Goal: Information Seeking & Learning: Learn about a topic

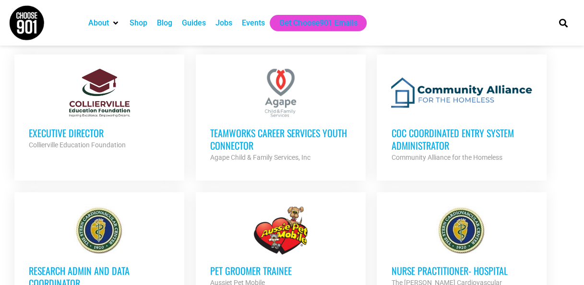
scroll to position [795, 0]
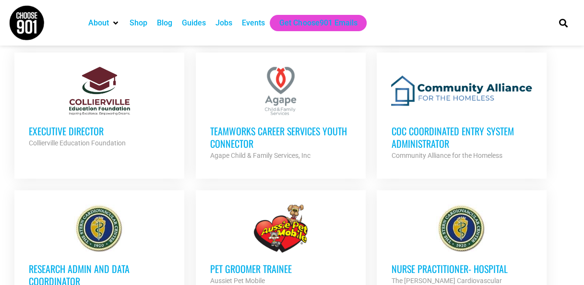
click at [247, 136] on h3 "TeamWorks Career Services Youth Connector" at bounding box center [280, 136] width 141 height 25
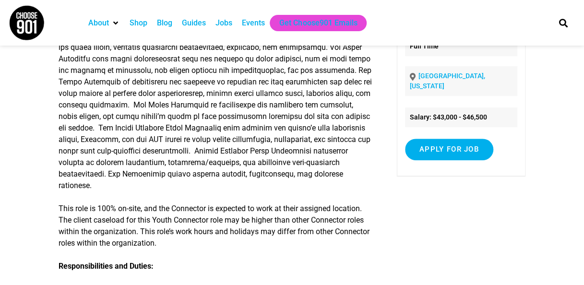
scroll to position [146, 0]
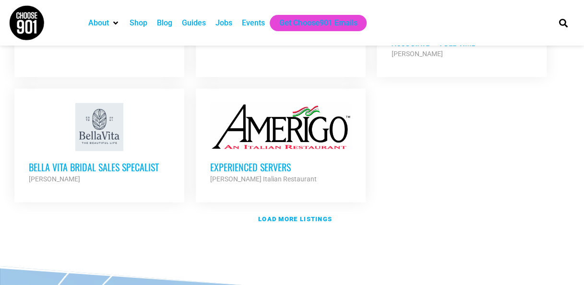
scroll to position [1183, 0]
click at [302, 216] on strong "Load more listings" at bounding box center [295, 219] width 74 height 7
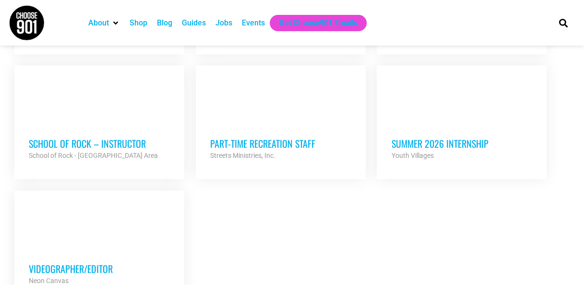
scroll to position [2006, 0]
